Goal: Information Seeking & Learning: Learn about a topic

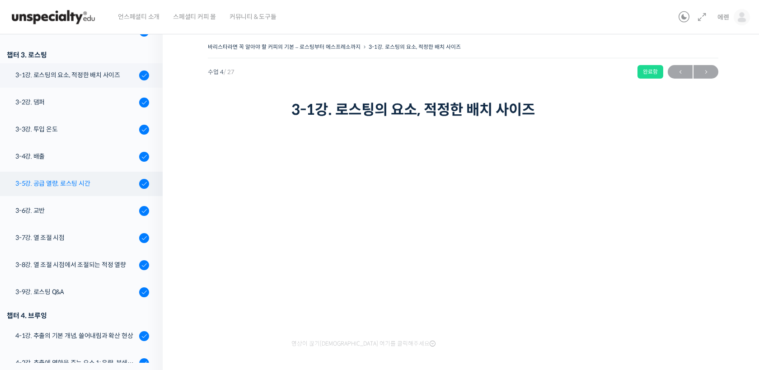
scroll to position [213, 0]
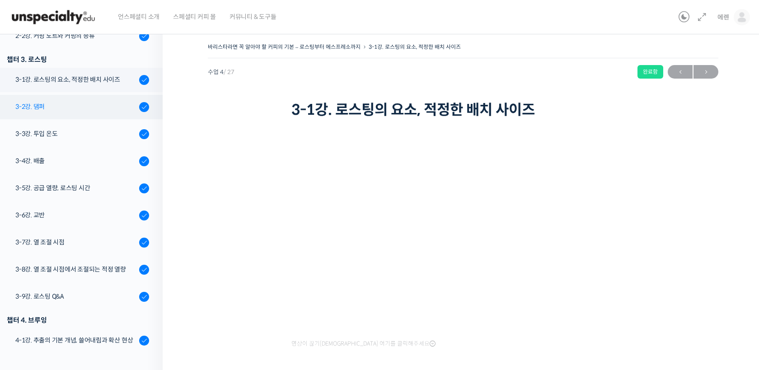
click at [73, 98] on link "3-2강. 댐퍼" at bounding box center [78, 107] width 167 height 24
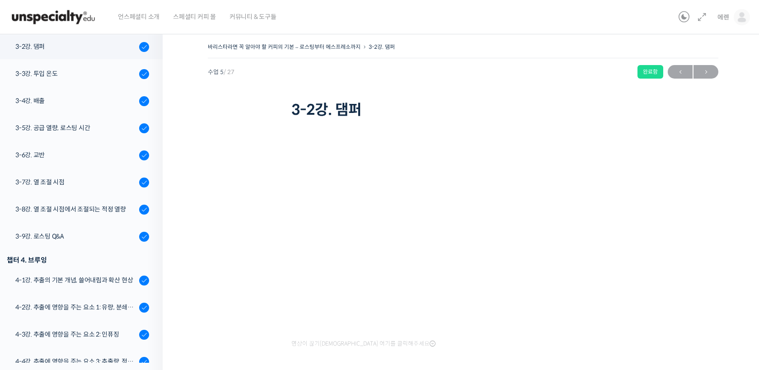
scroll to position [273, 0]
click at [83, 75] on div "3-3강. 투입 온도" at bounding box center [75, 74] width 121 height 10
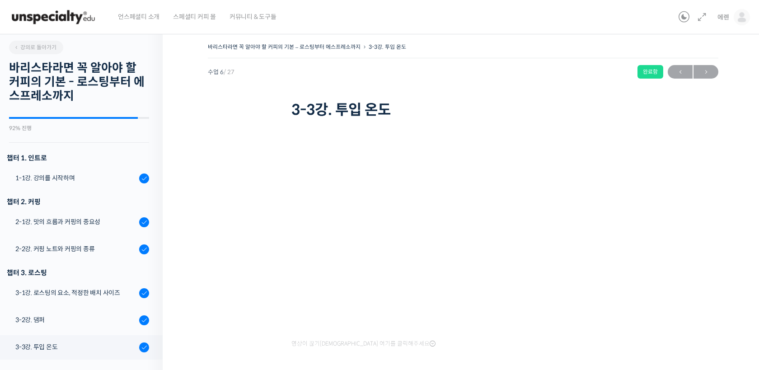
scroll to position [300, 0]
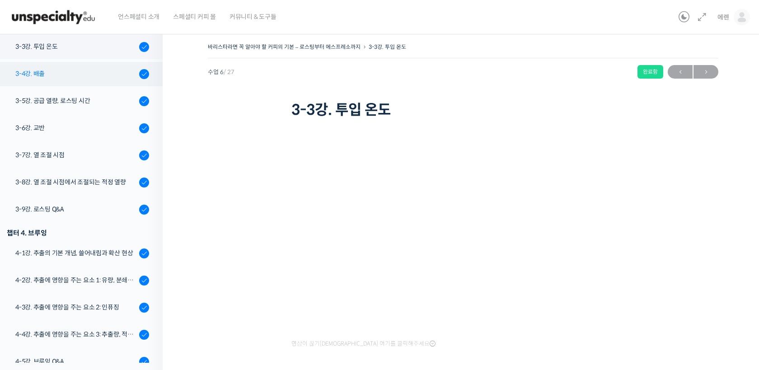
click at [112, 82] on link "3-4강. 배출" at bounding box center [78, 74] width 167 height 24
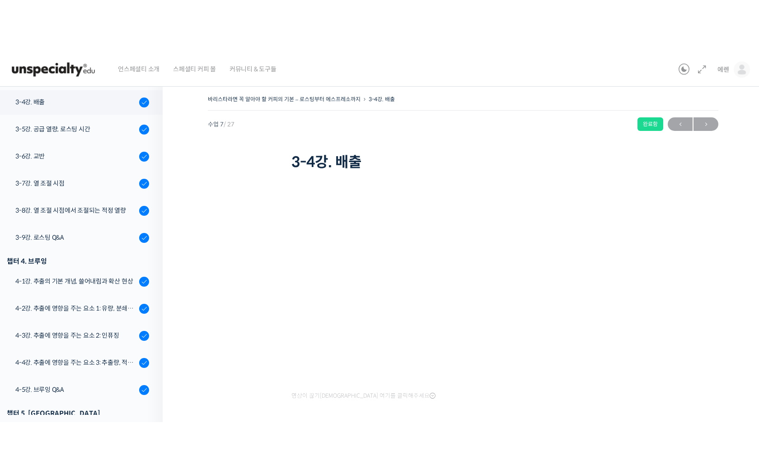
scroll to position [328, 0]
